Goal: Navigation & Orientation: Find specific page/section

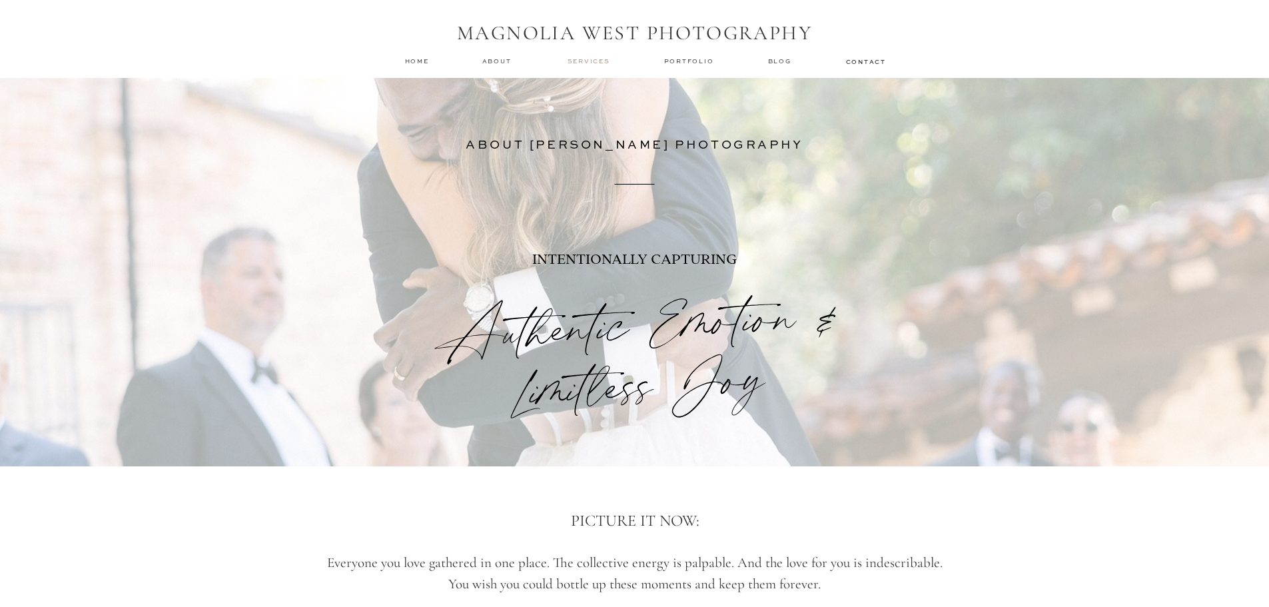
click at [608, 61] on nav "services" at bounding box center [590, 61] width 45 height 9
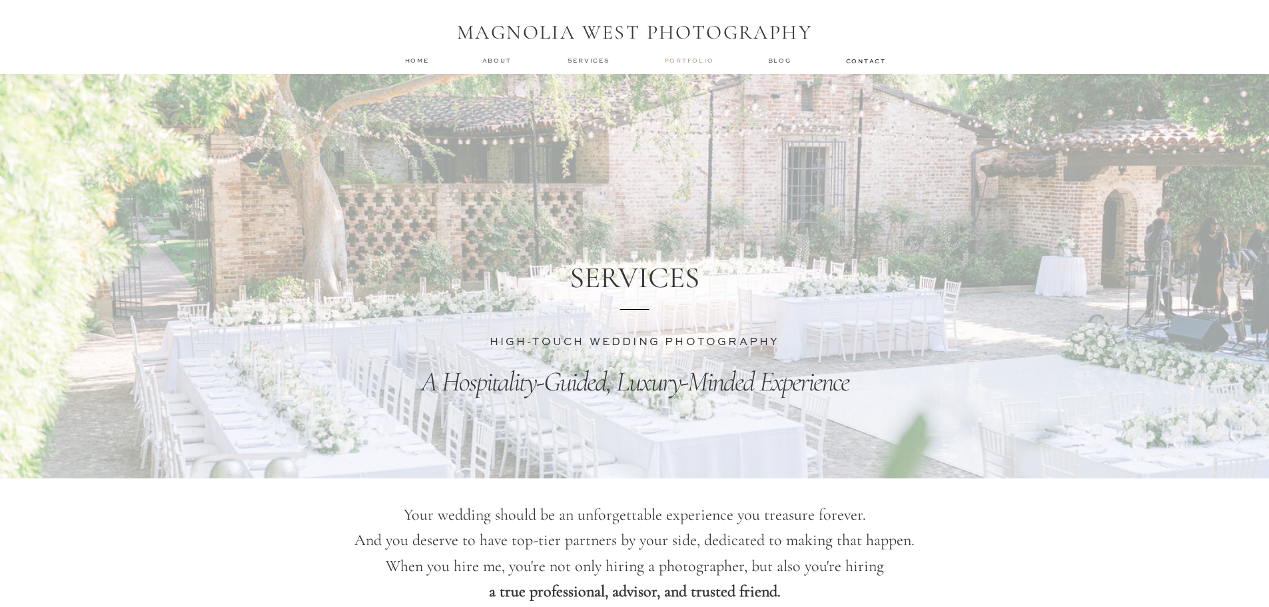
click at [676, 60] on nav "Portfolio" at bounding box center [690, 60] width 53 height 9
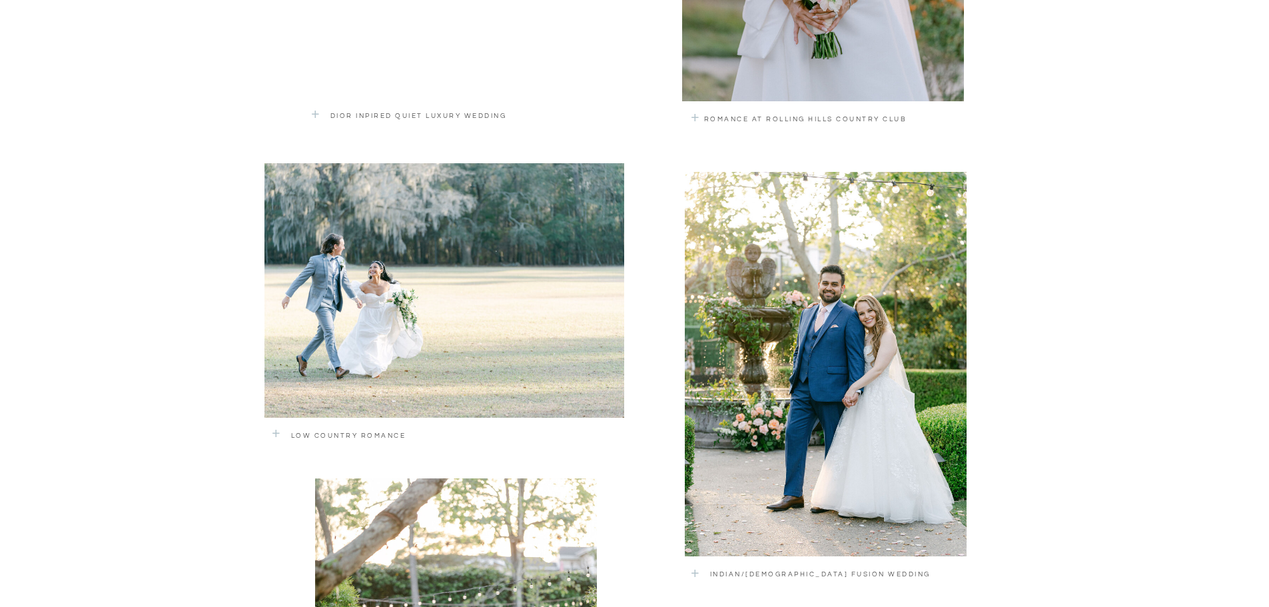
scroll to position [1199, 0]
